Goal: Task Accomplishment & Management: Complete application form

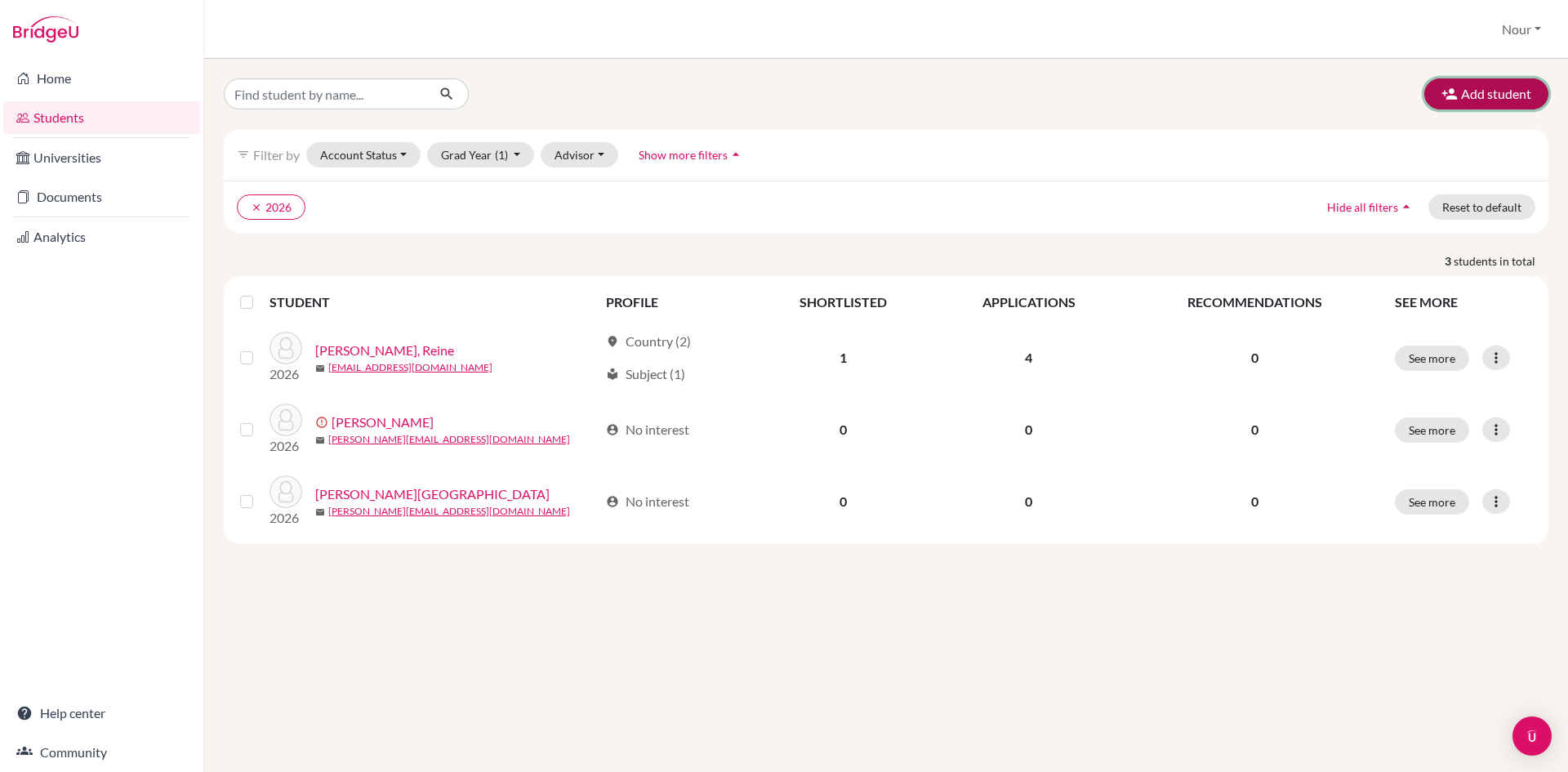
click at [1441, 91] on button "Add student" at bounding box center [1486, 94] width 124 height 31
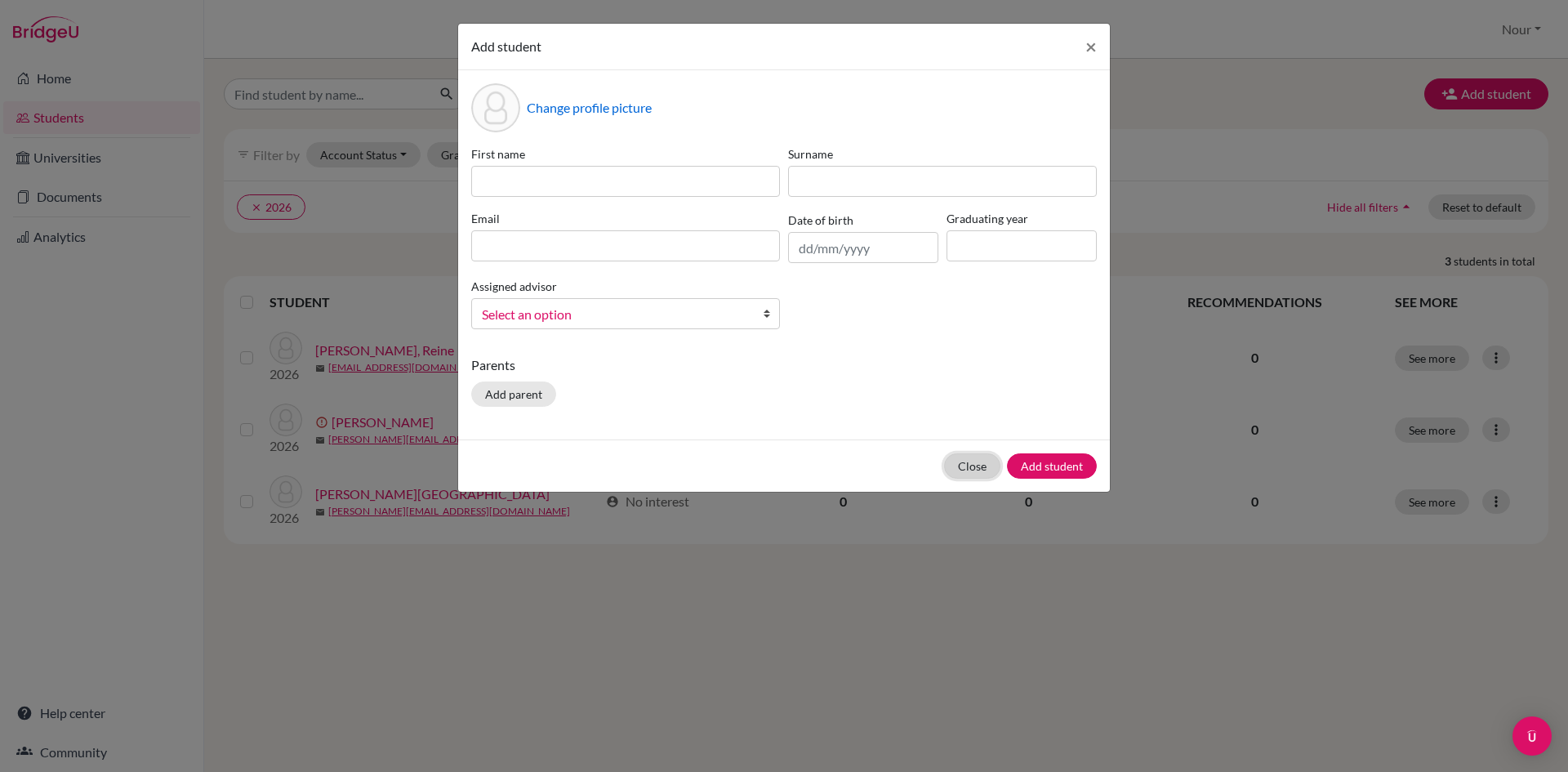
click at [969, 464] on button "Close" at bounding box center [972, 466] width 56 height 26
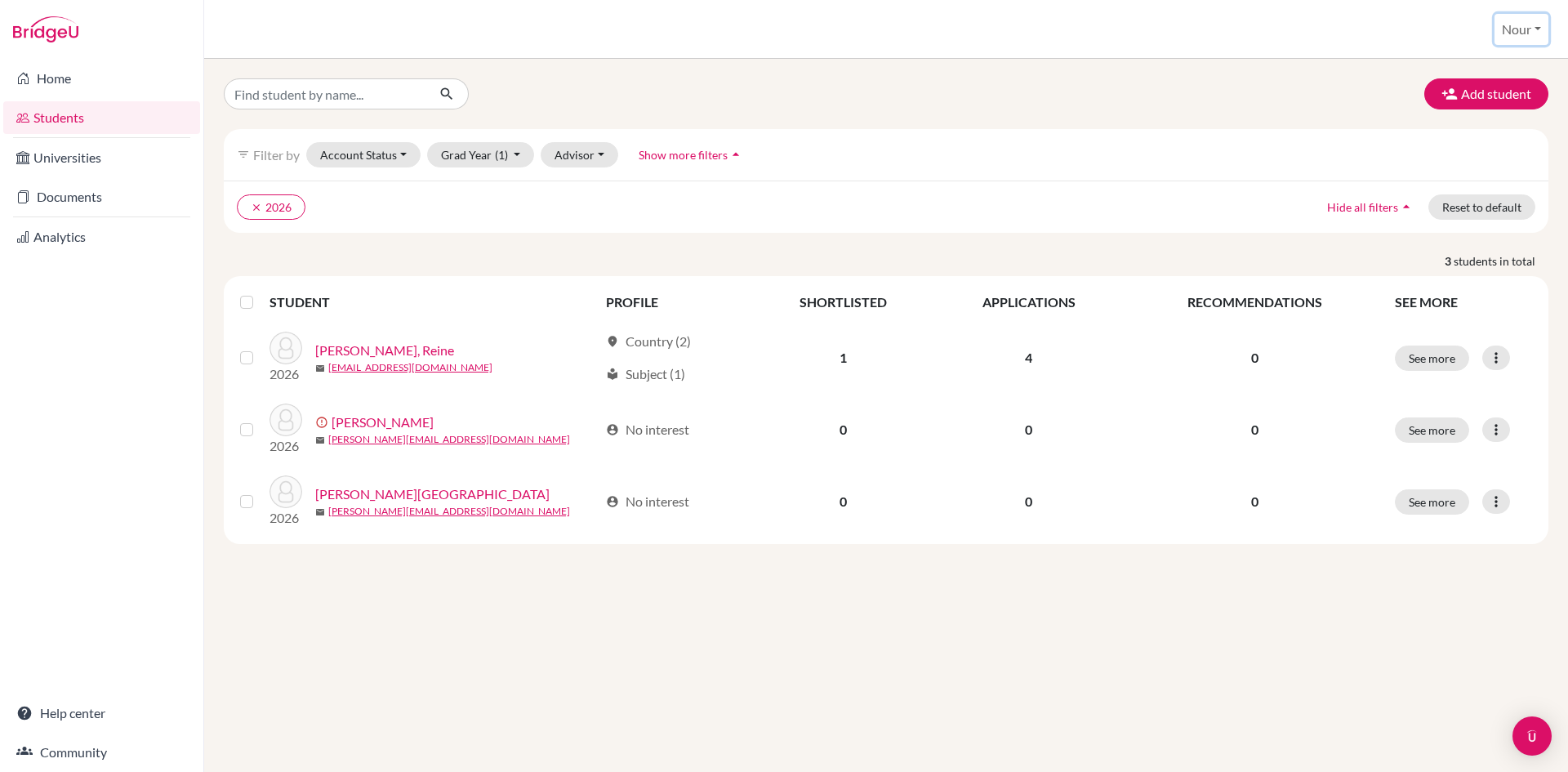
click at [1531, 43] on button "Nour" at bounding box center [1521, 29] width 54 height 31
click at [1502, 96] on link "School Settings" at bounding box center [1485, 93] width 129 height 26
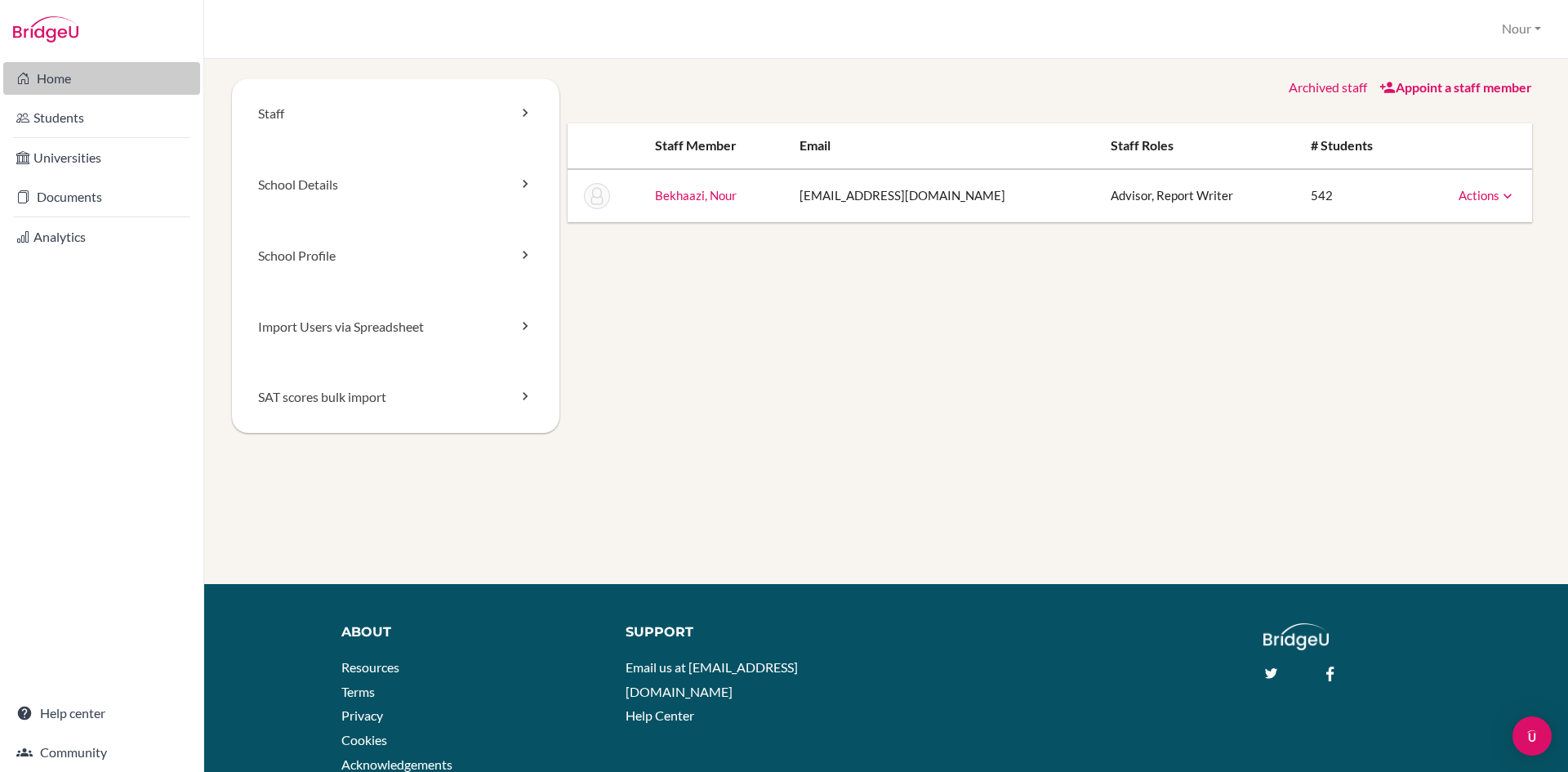
click at [49, 70] on link "Home" at bounding box center [101, 78] width 197 height 32
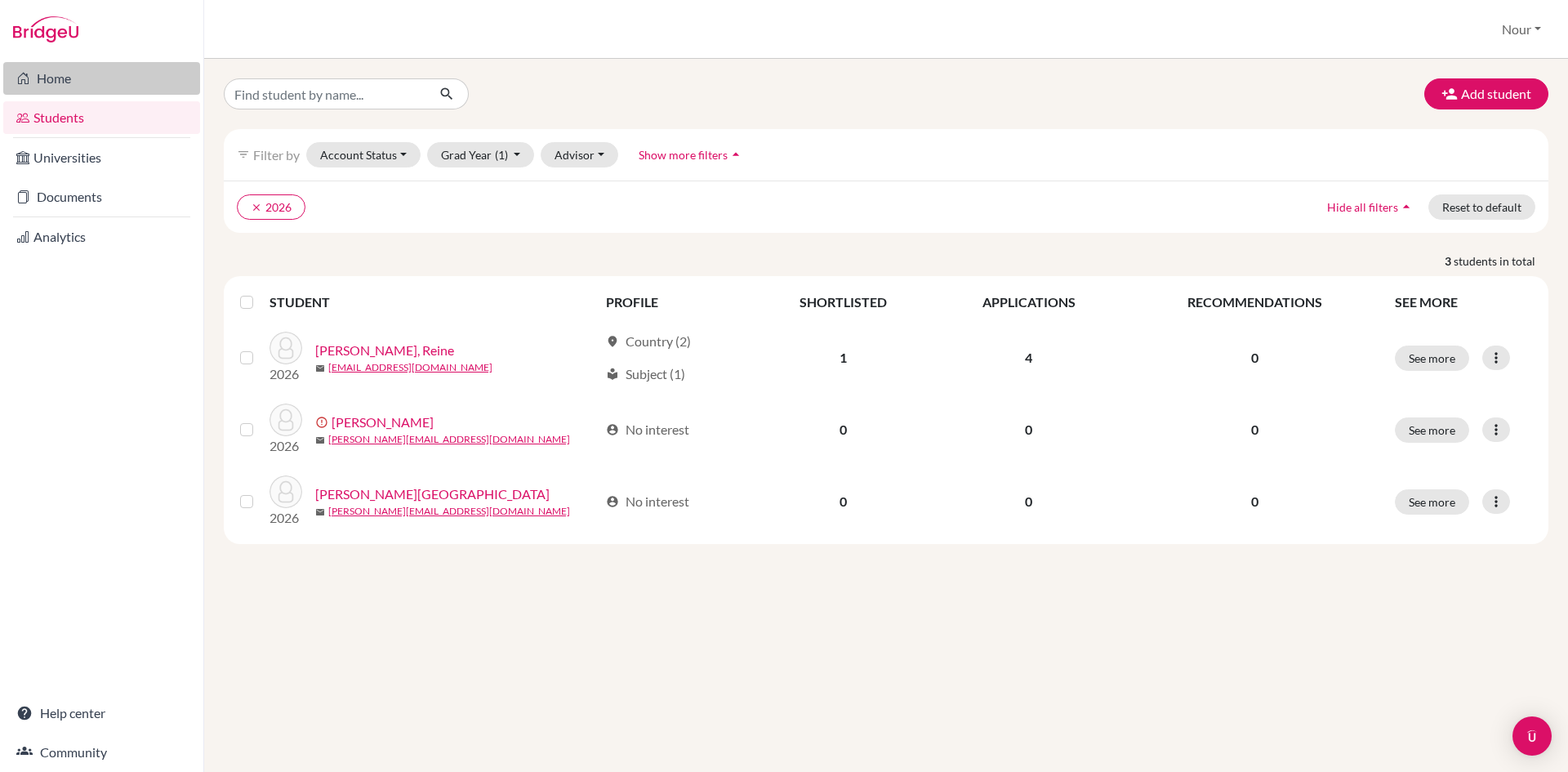
click at [43, 82] on link "Home" at bounding box center [101, 78] width 197 height 32
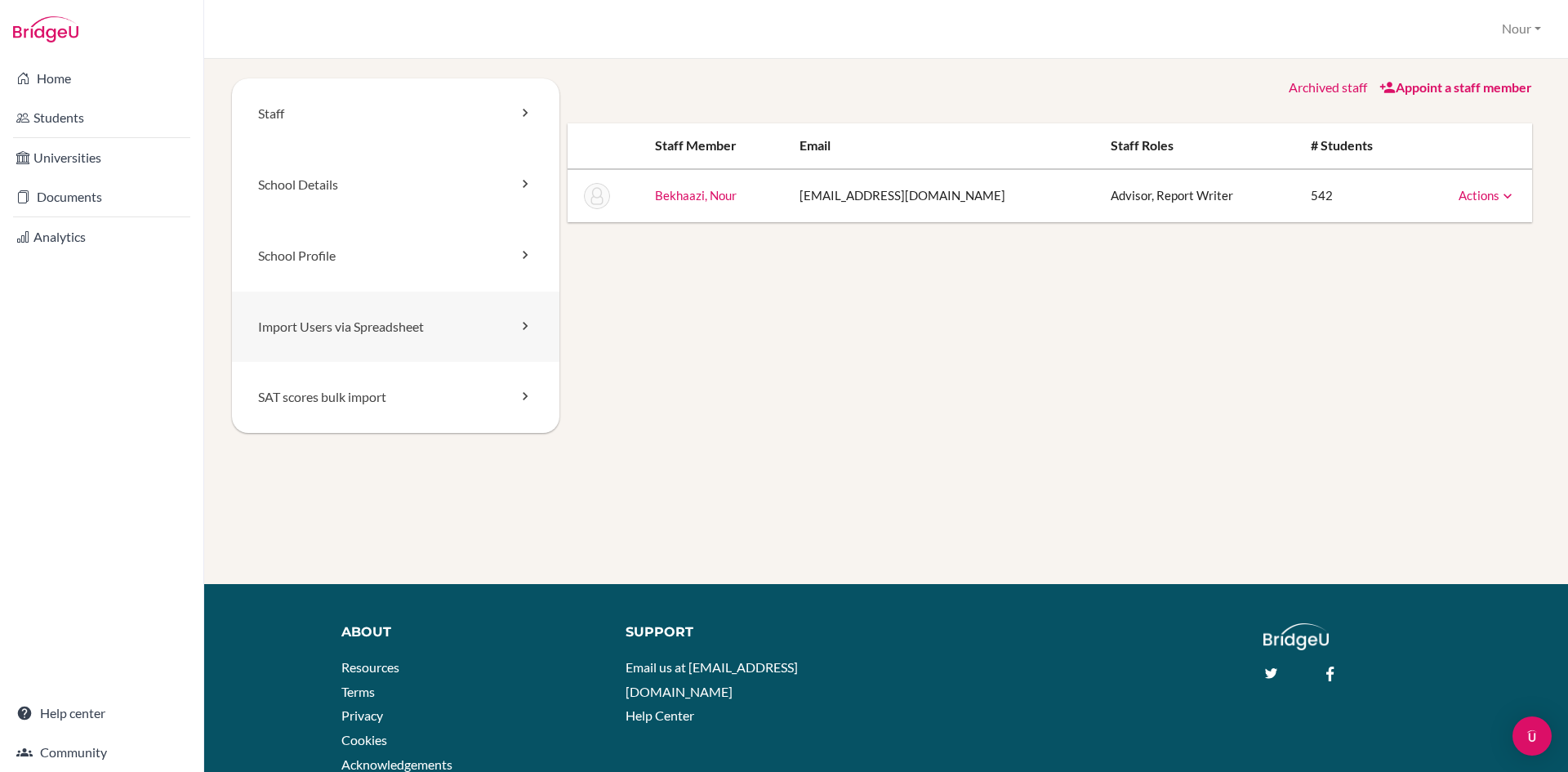
click at [415, 332] on link "Import Users via Spreadsheet" at bounding box center [395, 326] width 327 height 71
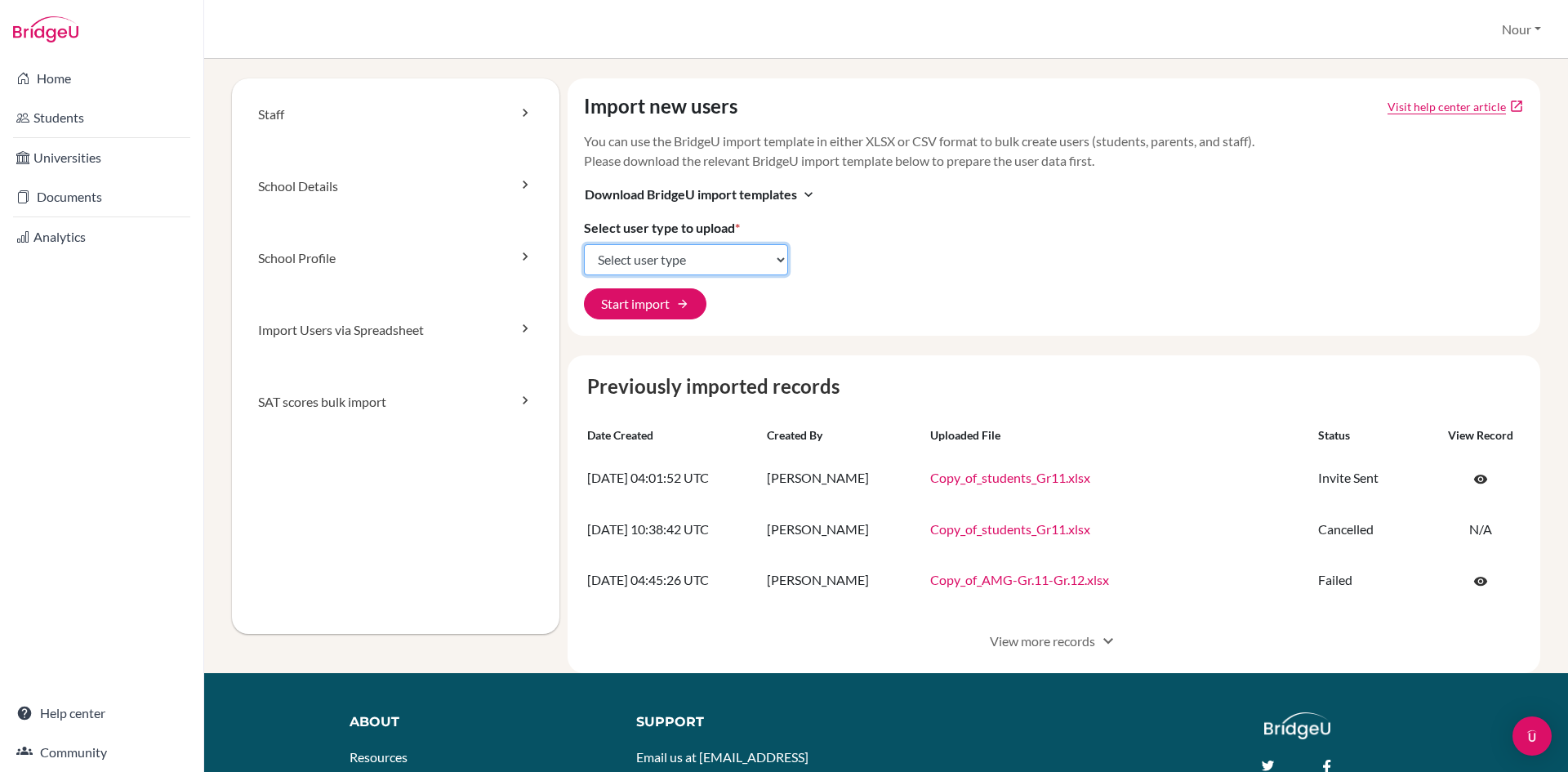
click at [647, 258] on select "Select user type Students Students and parents Parents Advisors Report writers" at bounding box center [686, 260] width 205 height 31
select select "students"
click at [584, 245] on select "Select user type Students Students and parents Parents Advisors Report writers" at bounding box center [686, 260] width 205 height 31
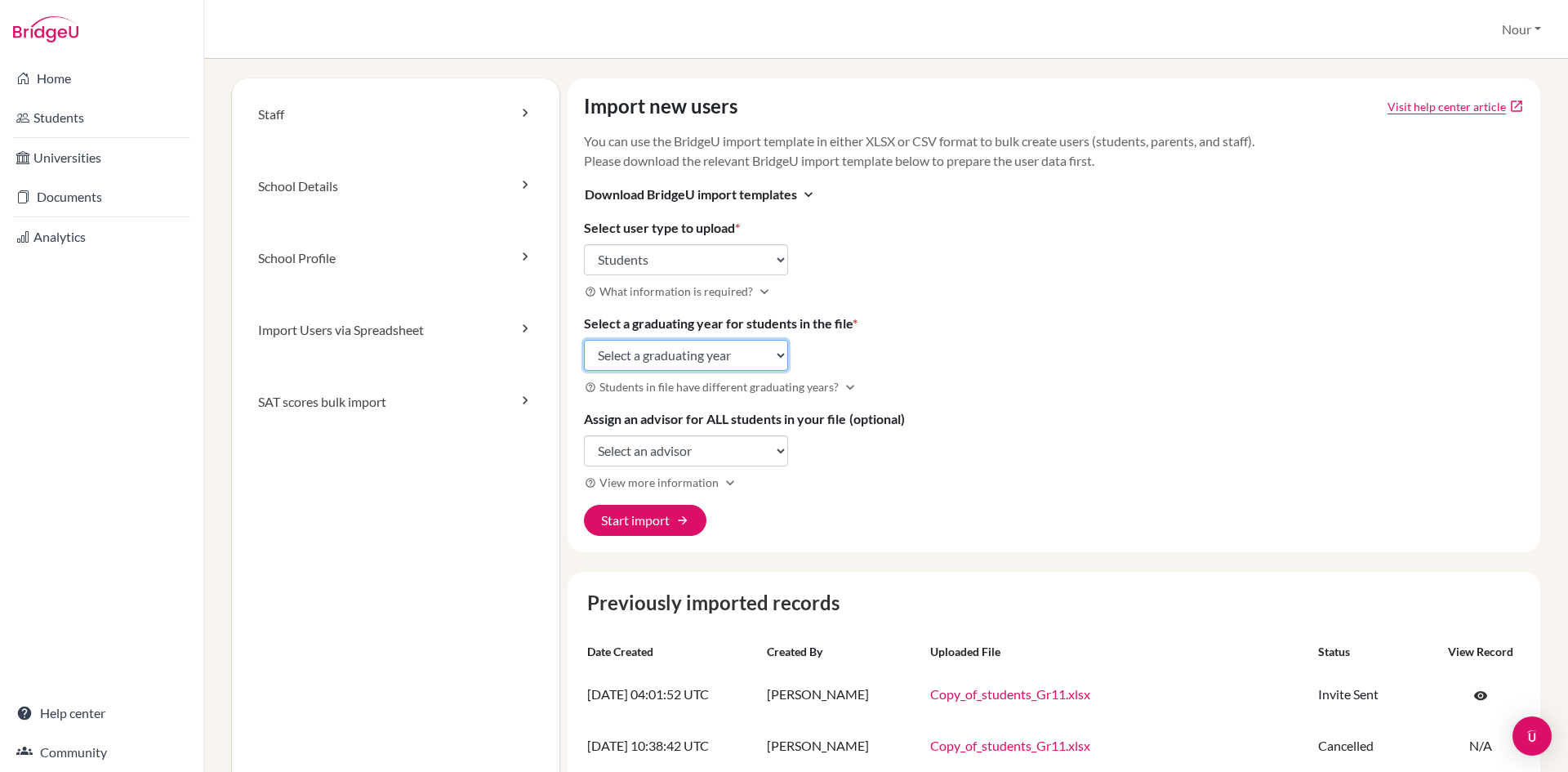
click at [656, 348] on select "Select a graduating year 2024 2025 2026 2027 2028 2029" at bounding box center [686, 355] width 205 height 31
select select "2026"
click at [584, 340] on select "Select a graduating year 2024 2025 2026 2027 2028 2029" at bounding box center [686, 355] width 205 height 31
click at [676, 454] on select "Select an advisor Nour Bekhaazi" at bounding box center [686, 451] width 205 height 31
select select "286330"
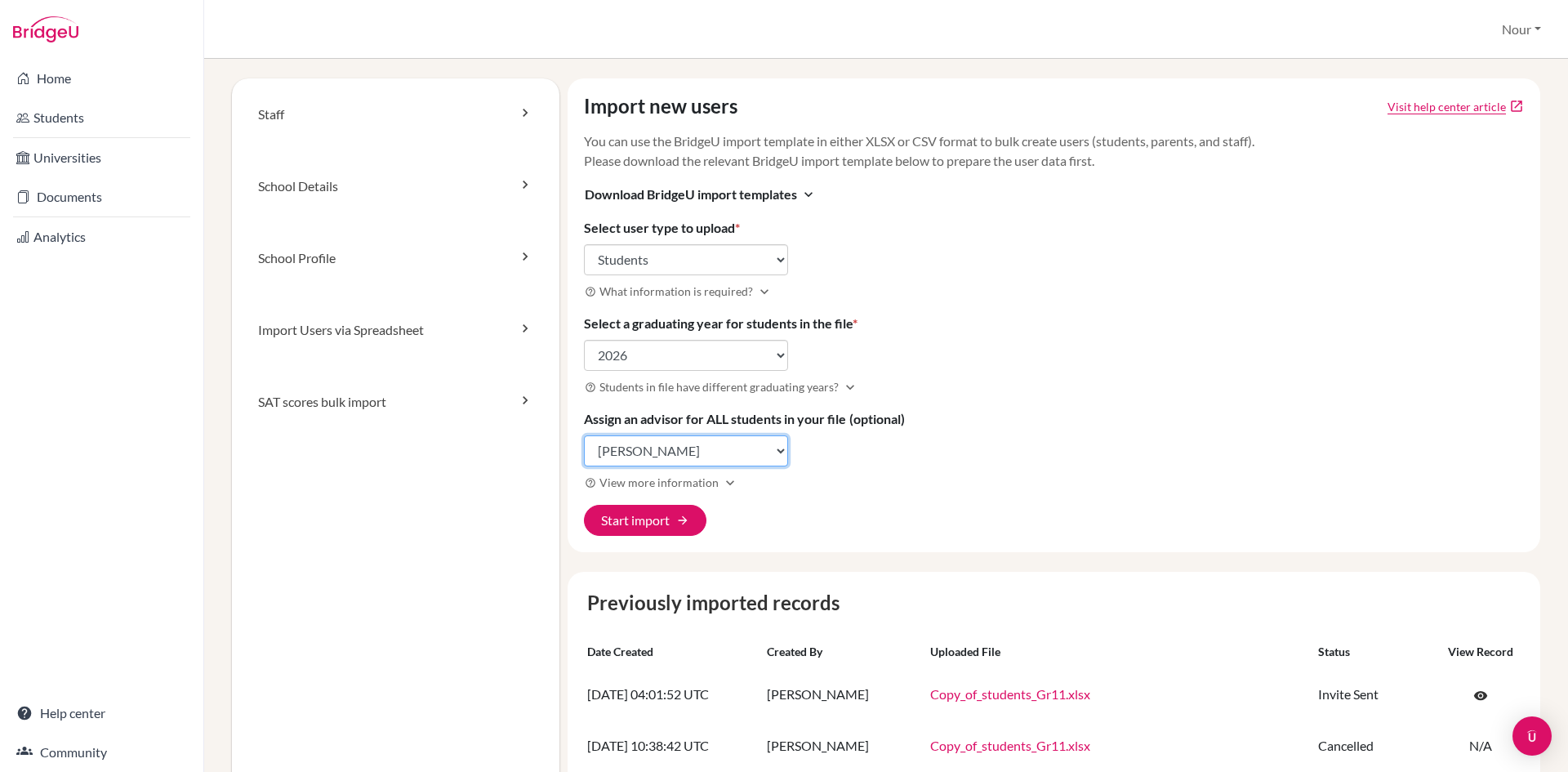
click at [584, 435] on select "Select an advisor Nour Bekhaazi" at bounding box center [686, 451] width 205 height 31
click at [663, 526] on button "Start import arrow_forward" at bounding box center [645, 520] width 123 height 31
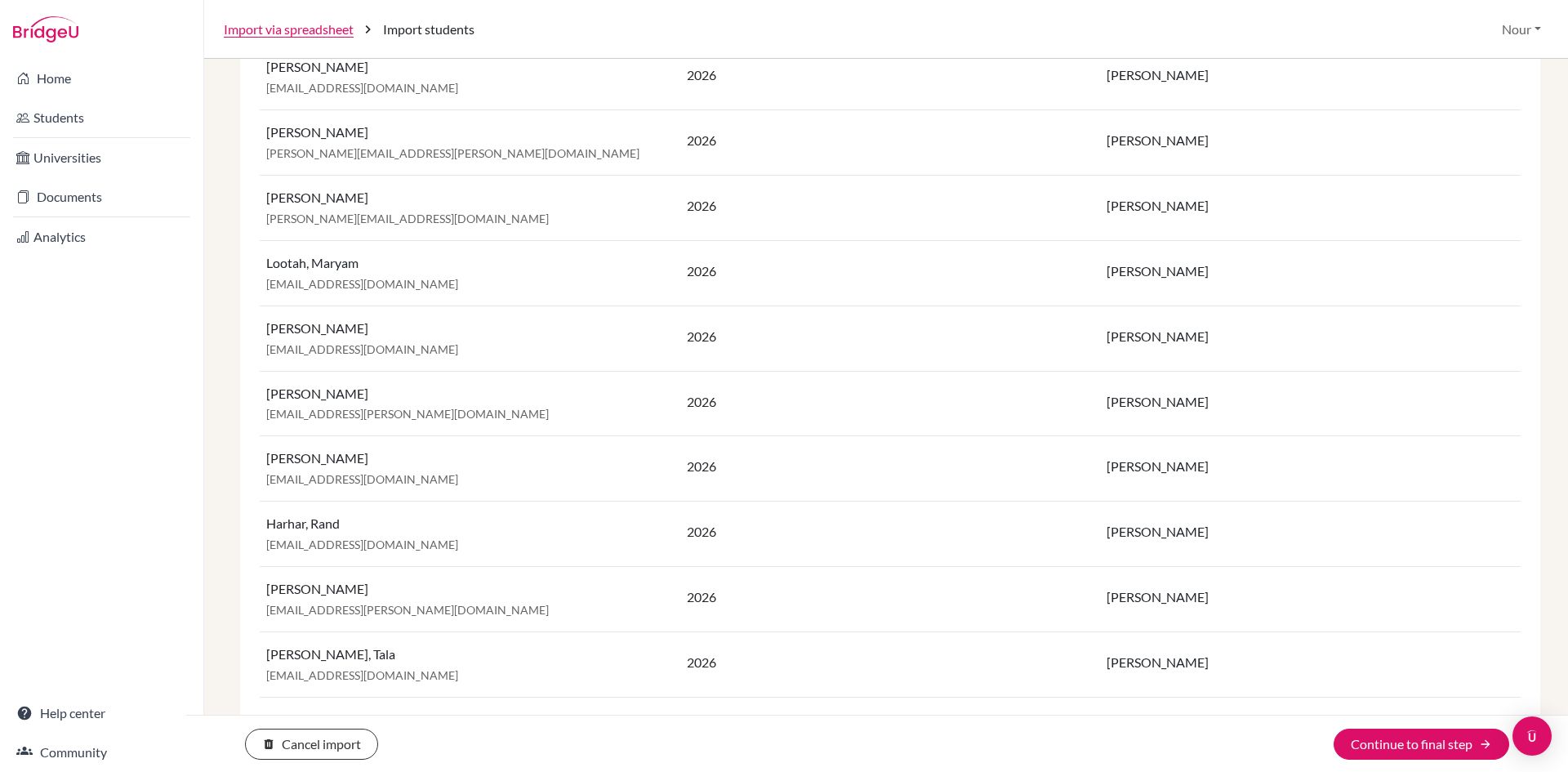
scroll to position [1960, 0]
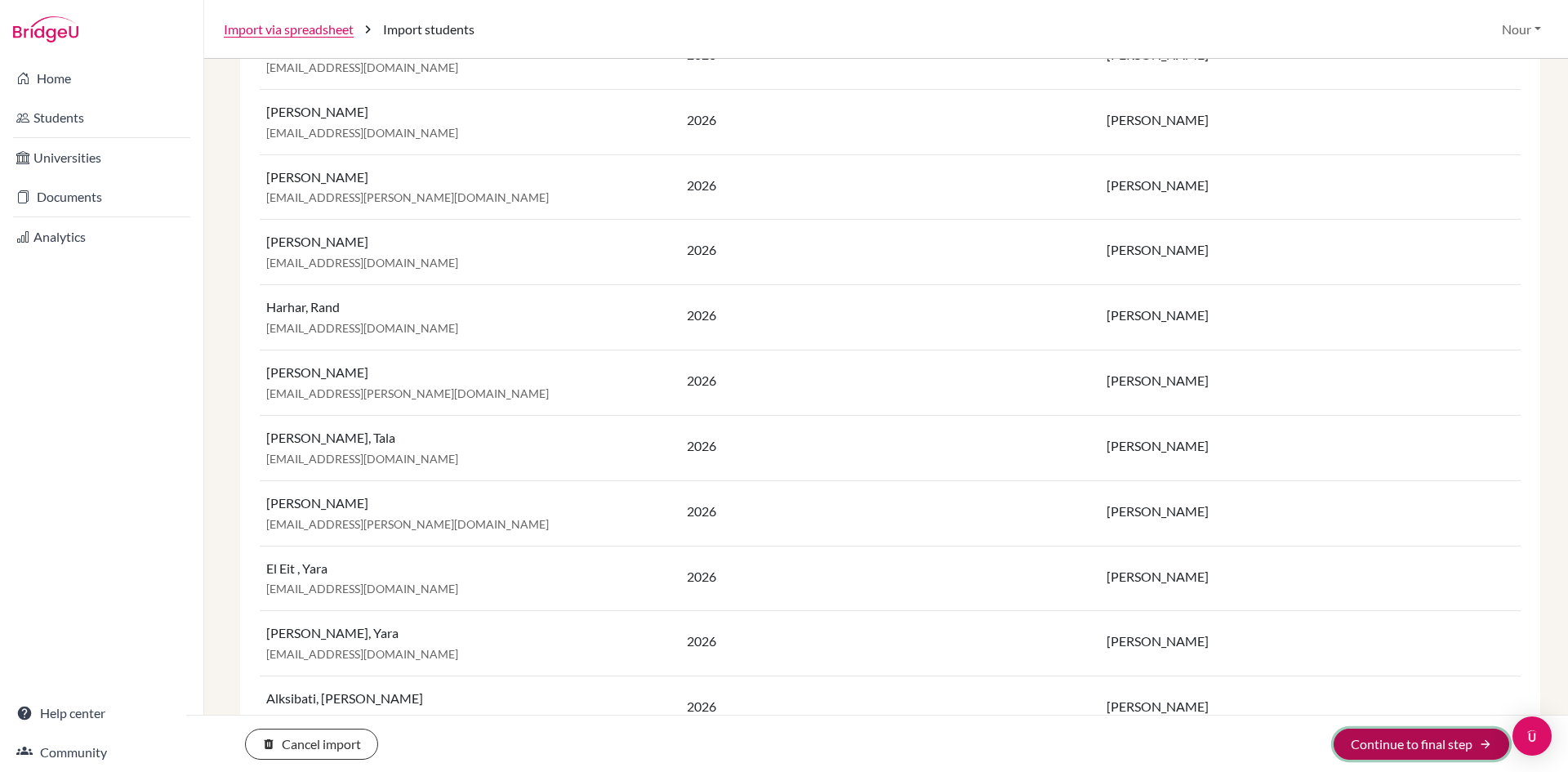
click at [1376, 741] on button "Continue to final step arrow_forward" at bounding box center [1421, 744] width 176 height 31
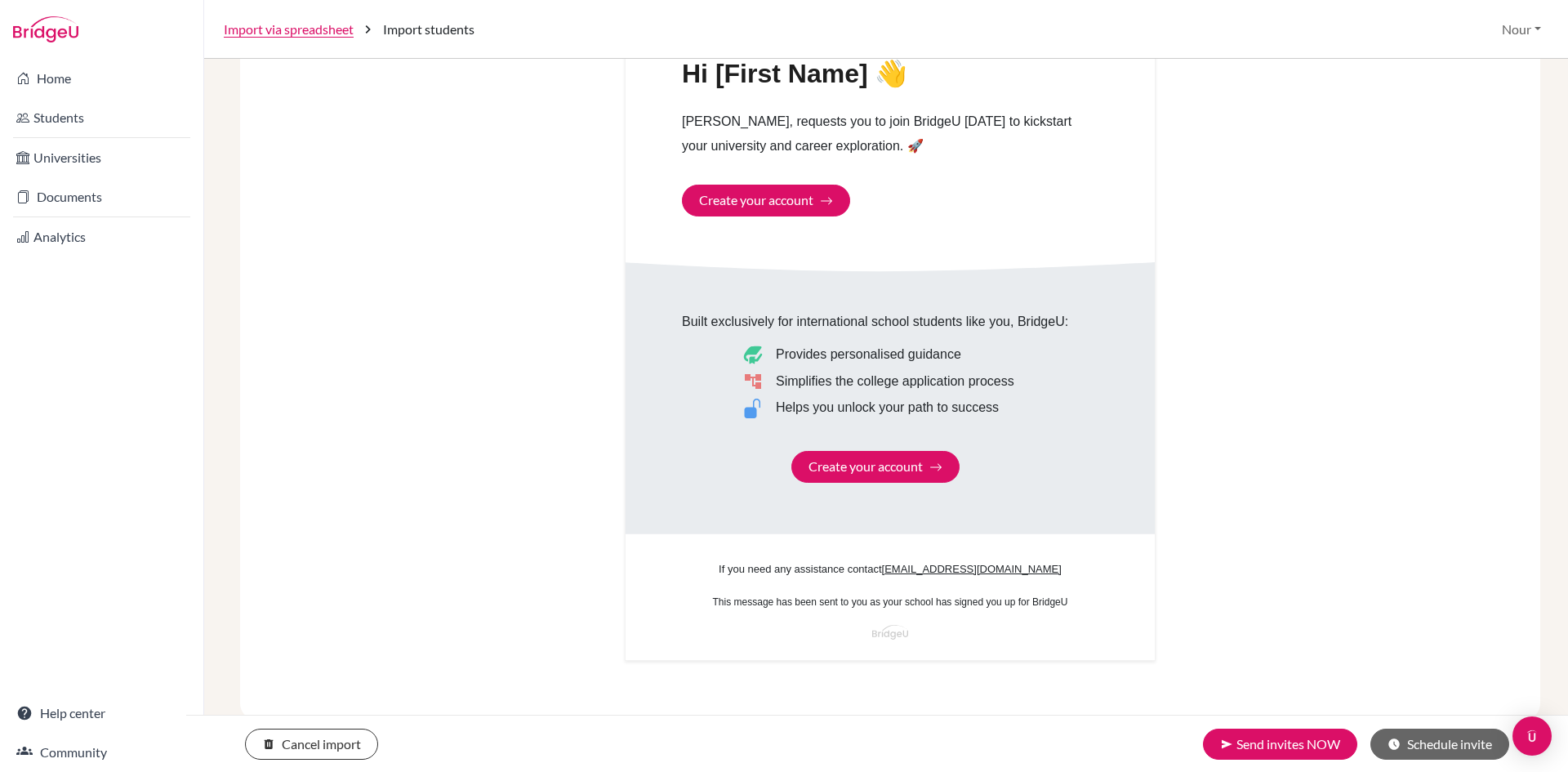
scroll to position [838, 0]
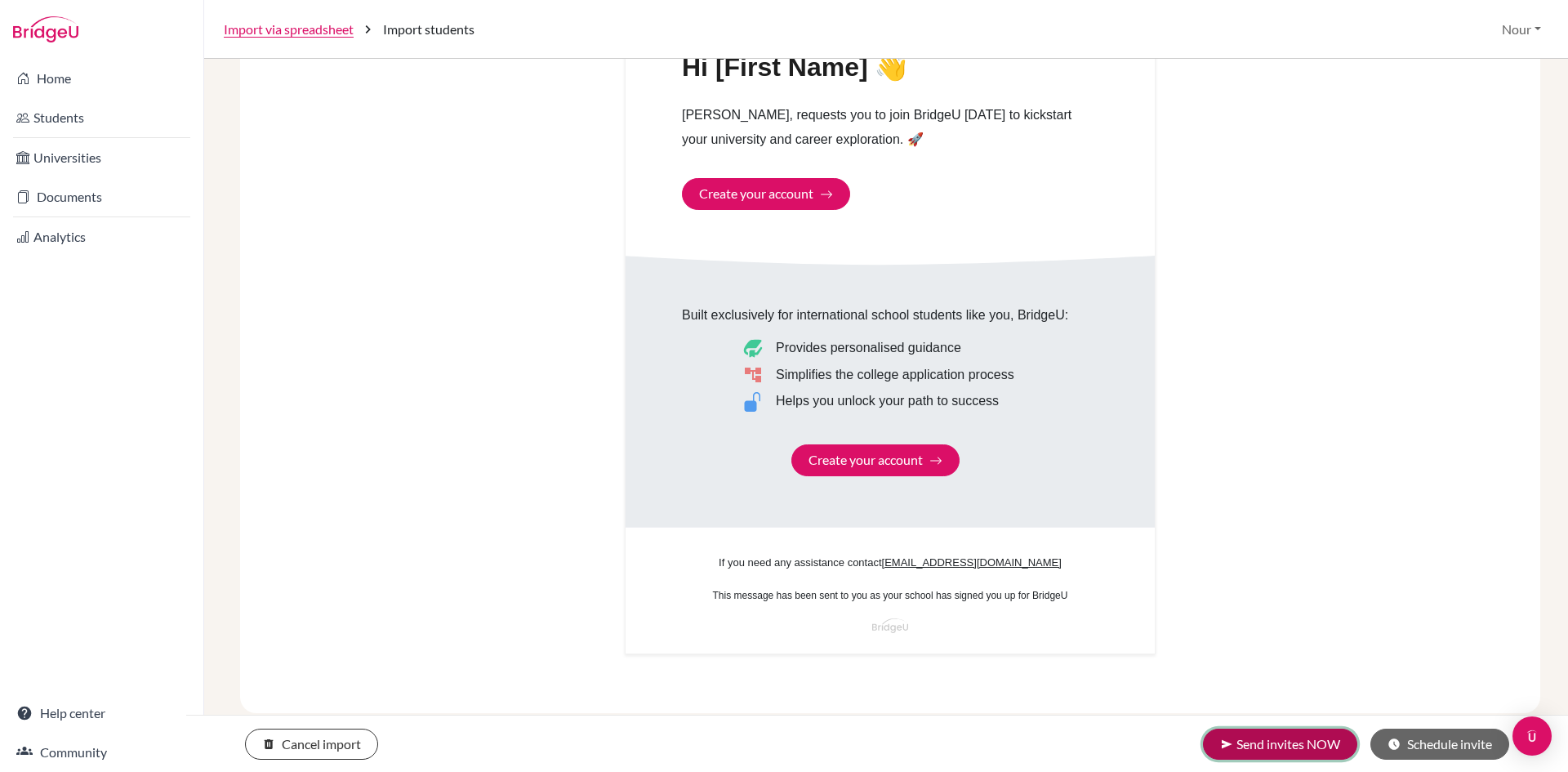
click at [1254, 749] on button "send Send invites NOW" at bounding box center [1279, 744] width 154 height 31
